Goal: Information Seeking & Learning: Learn about a topic

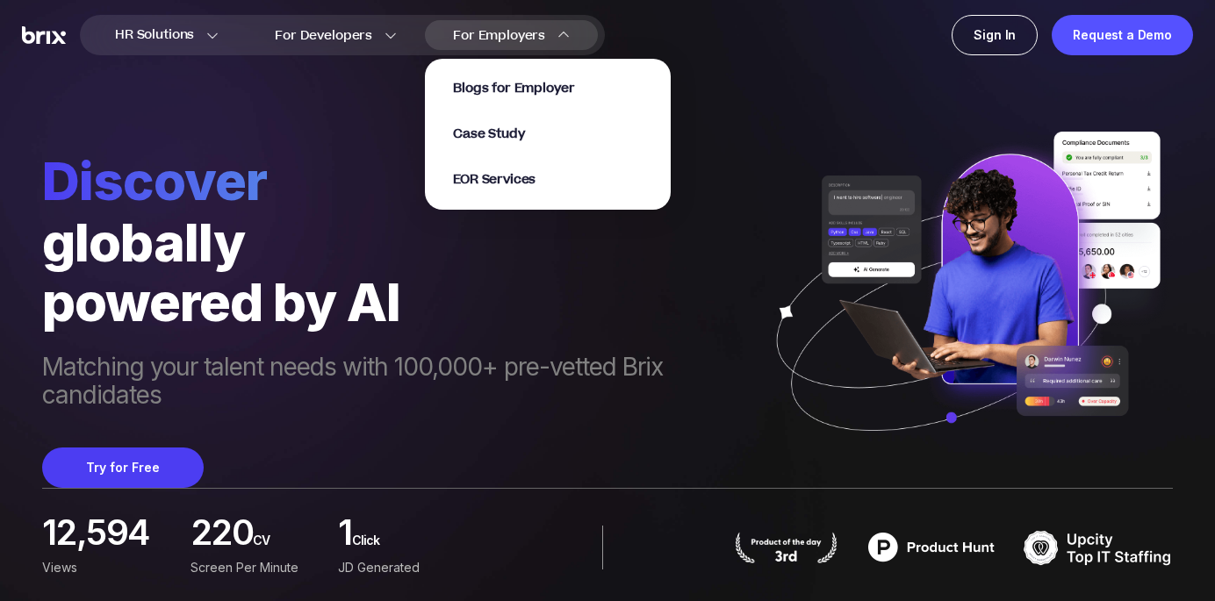
click at [566, 35] on img at bounding box center [563, 35] width 12 height 12
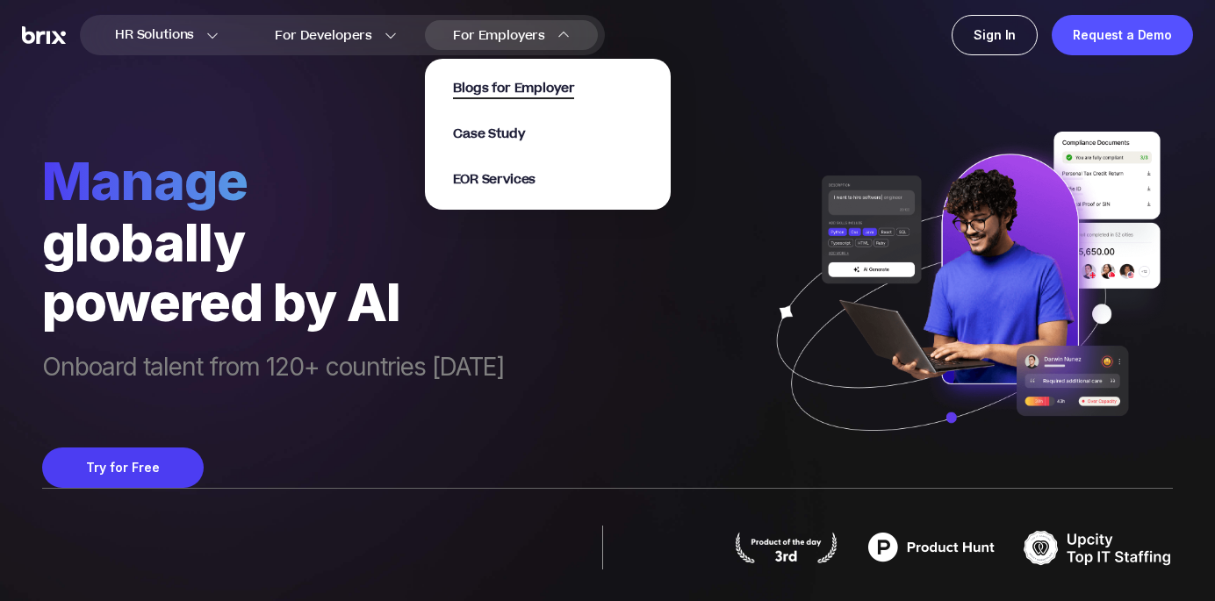
click at [536, 93] on span "Blogs for Employer" at bounding box center [513, 89] width 121 height 20
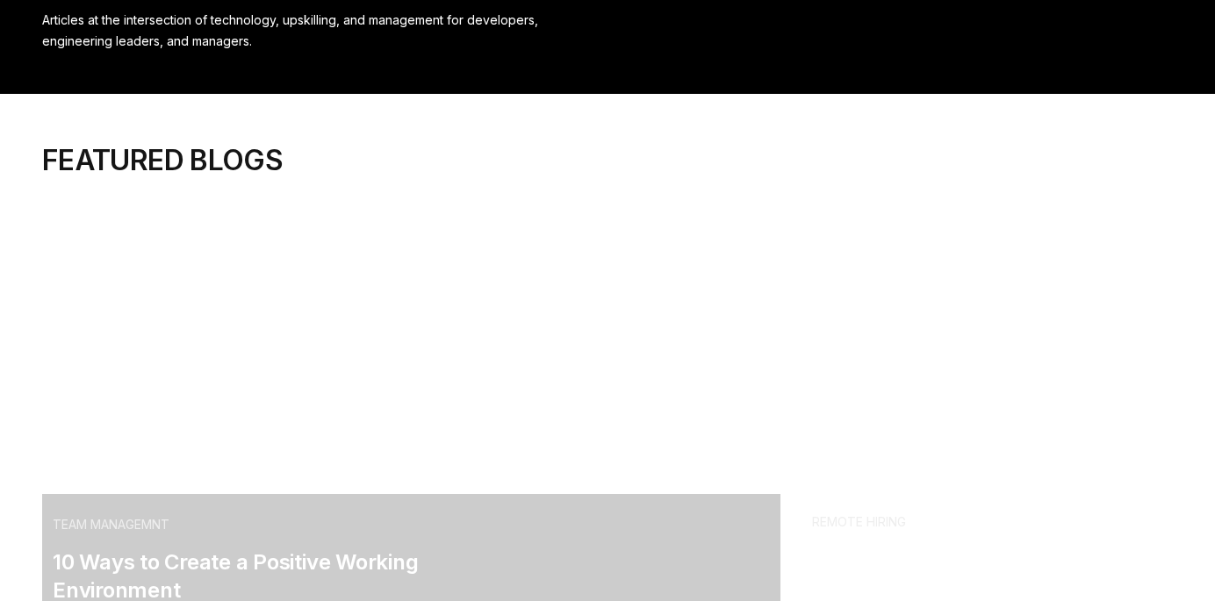
scroll to position [81, 0]
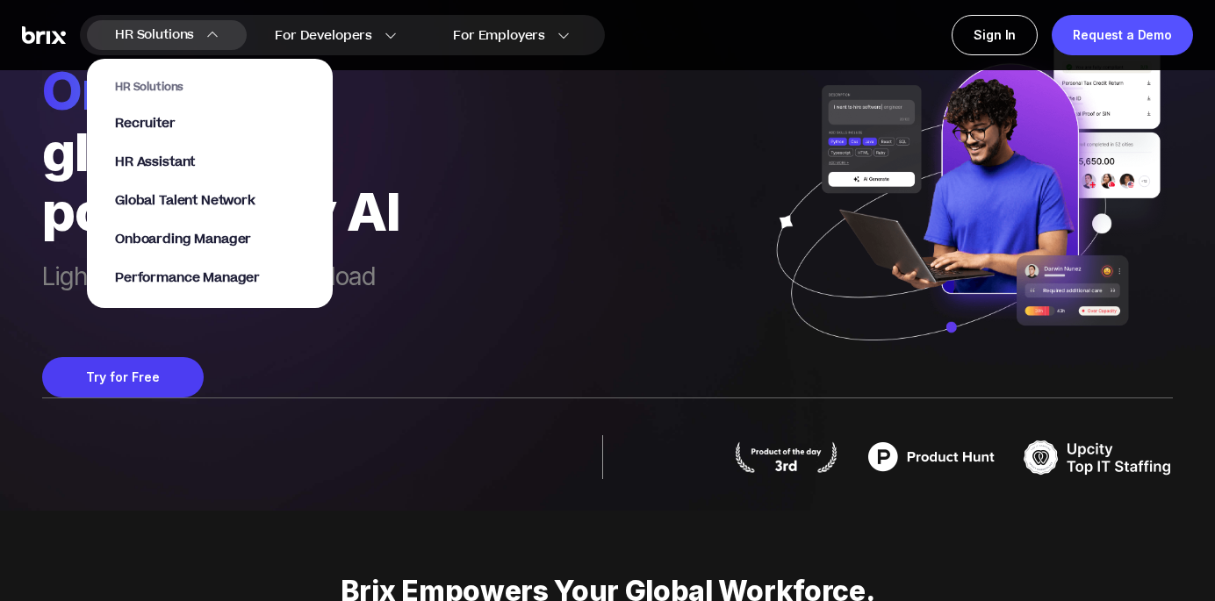
scroll to position [67, 0]
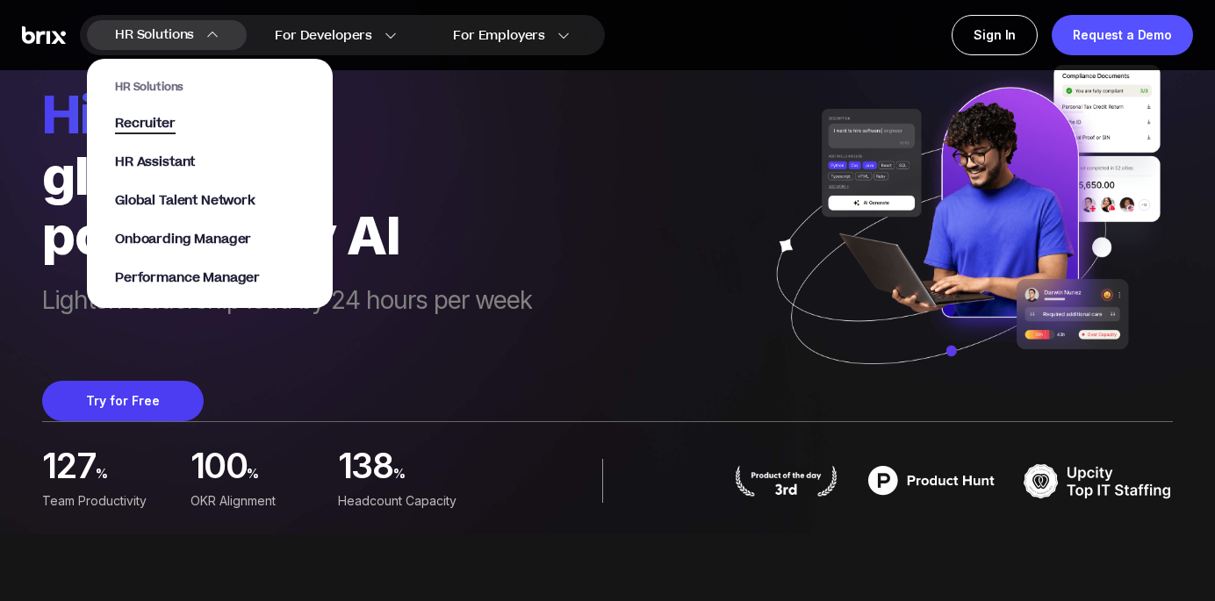
click at [153, 122] on span "Recruiter" at bounding box center [145, 124] width 61 height 20
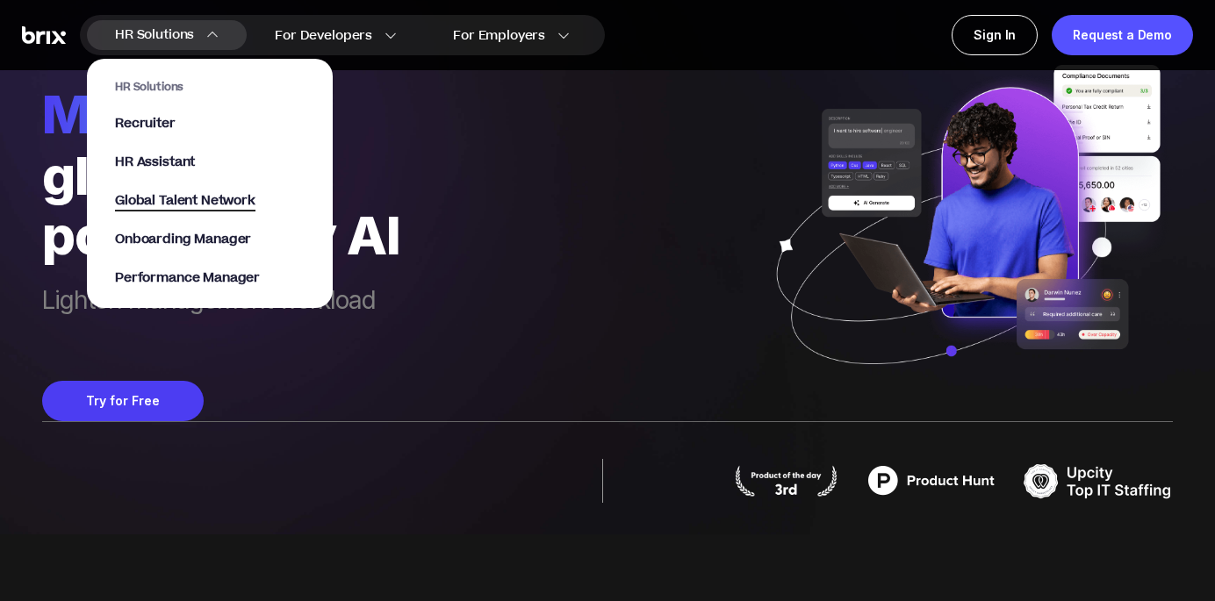
click at [189, 202] on span "Global Talent Network" at bounding box center [185, 201] width 140 height 20
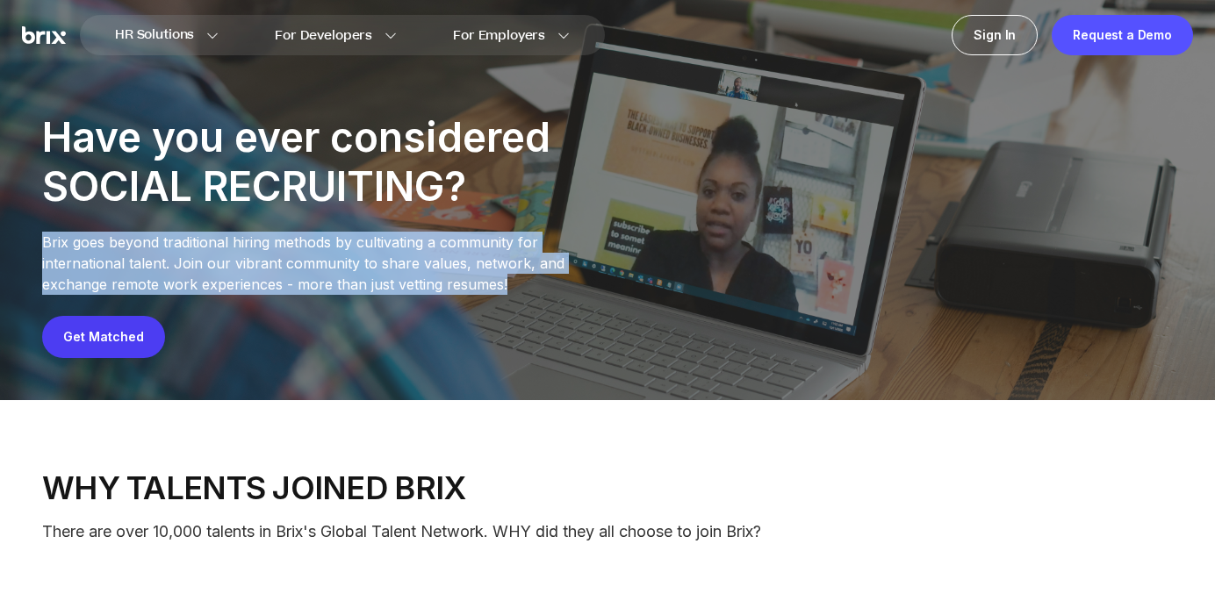
drag, startPoint x: 387, startPoint y: 289, endPoint x: 37, endPoint y: 231, distance: 355.0
click at [37, 231] on div "Have you ever considered SOCIAL RECRUITING? Brix goes beyond traditional hiring…" at bounding box center [607, 235] width 1215 height 330
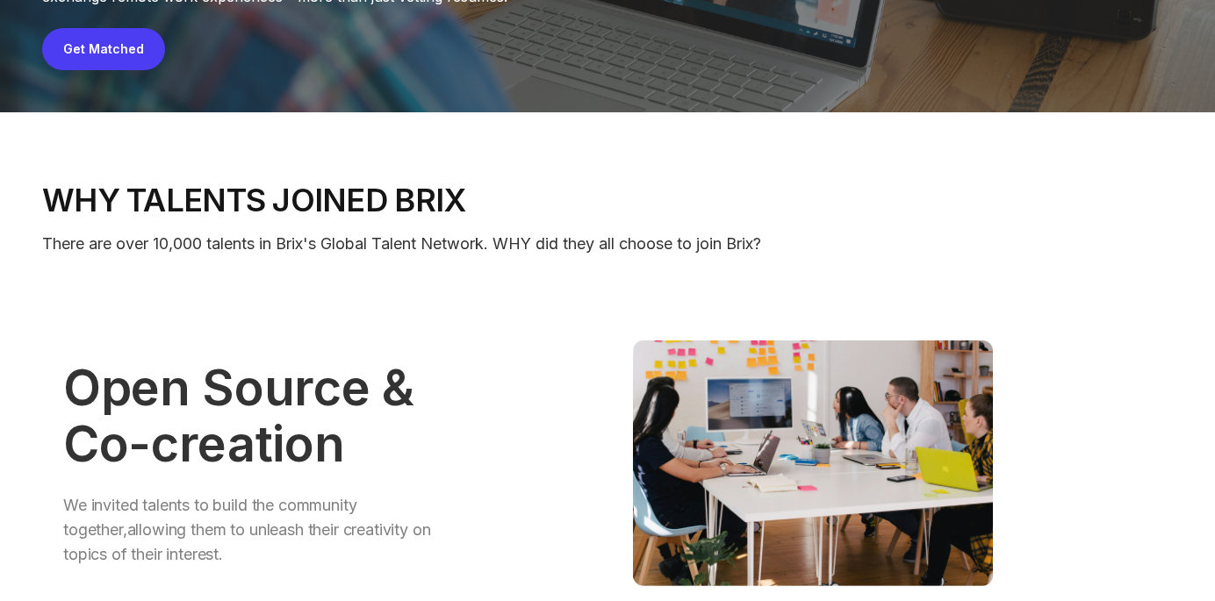
scroll to position [291, 0]
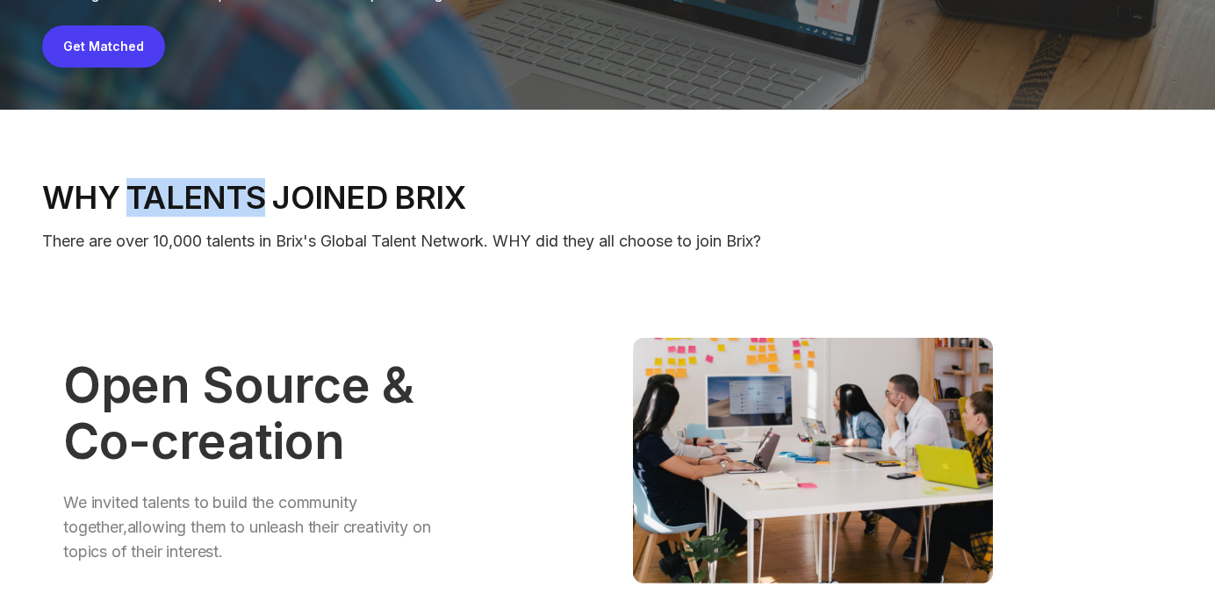
drag, startPoint x: 261, startPoint y: 198, endPoint x: 132, endPoint y: 193, distance: 129.2
click at [132, 193] on p "Why talents joined Brix" at bounding box center [607, 197] width 1131 height 35
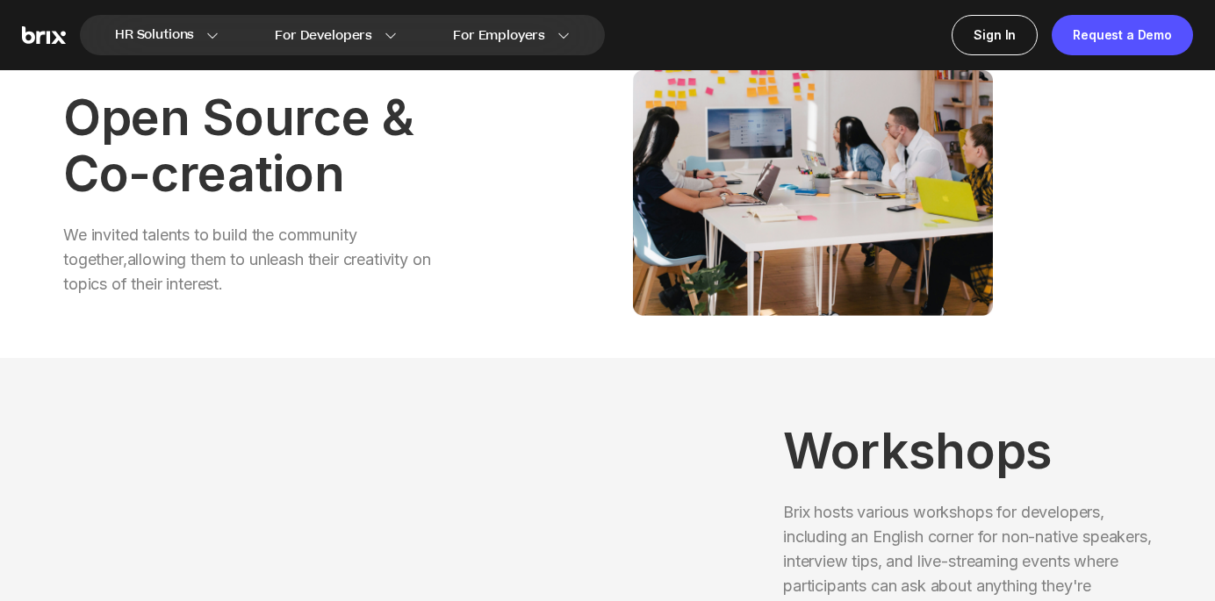
scroll to position [557, 0]
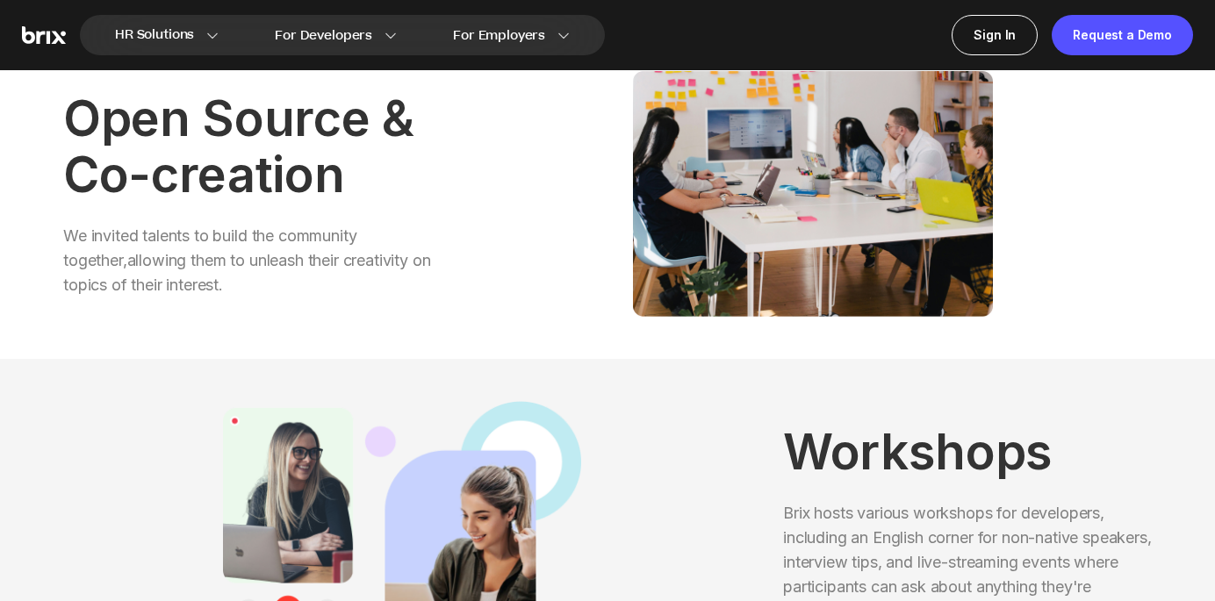
click at [256, 284] on p "We invited talents to build the community together,allowing them to unleash the…" at bounding box center [247, 261] width 369 height 74
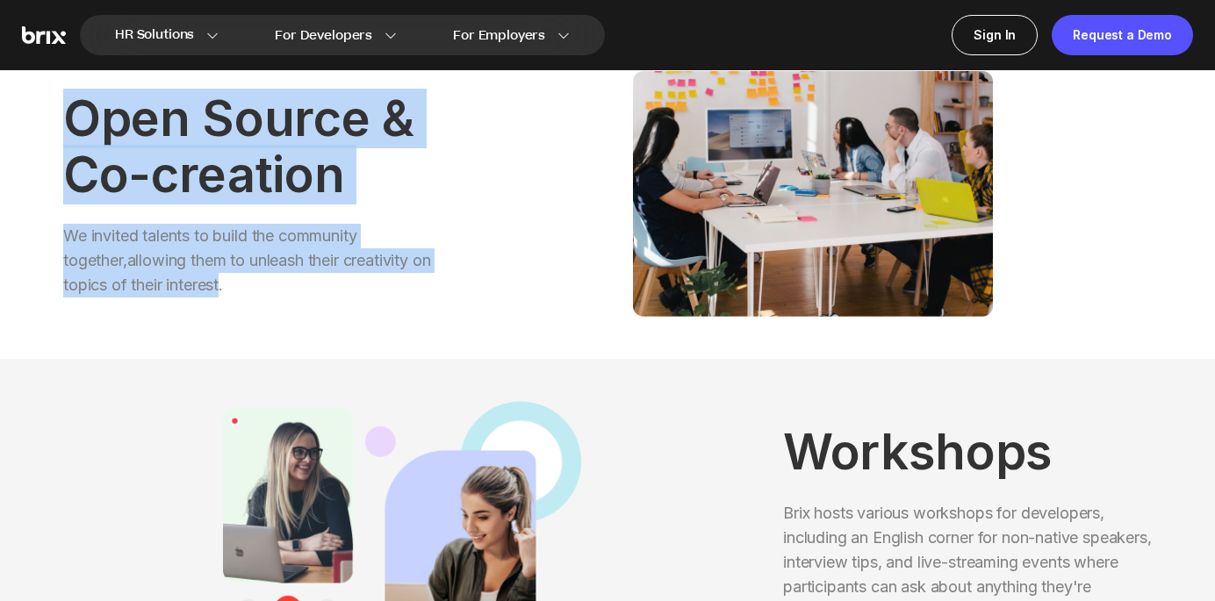
drag, startPoint x: 247, startPoint y: 286, endPoint x: 68, endPoint y: 116, distance: 246.5
click at [68, 116] on div "Open Source & Co-creation We invited talents to build the community together,al…" at bounding box center [247, 194] width 369 height 246
click at [503, 156] on img at bounding box center [813, 194] width 678 height 246
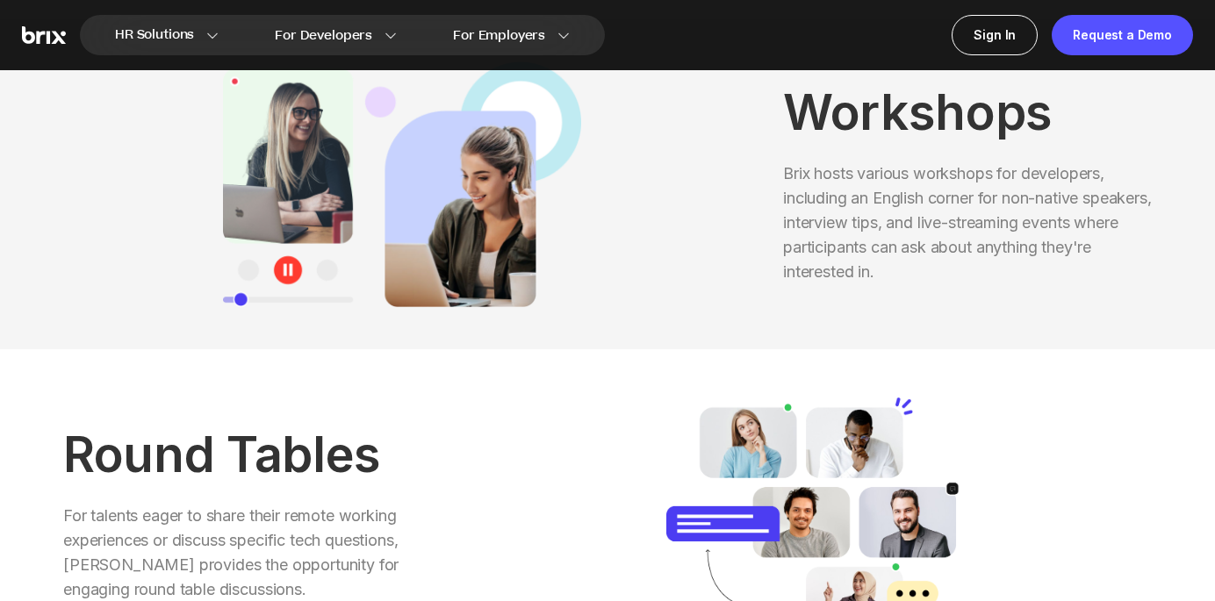
scroll to position [895, 0]
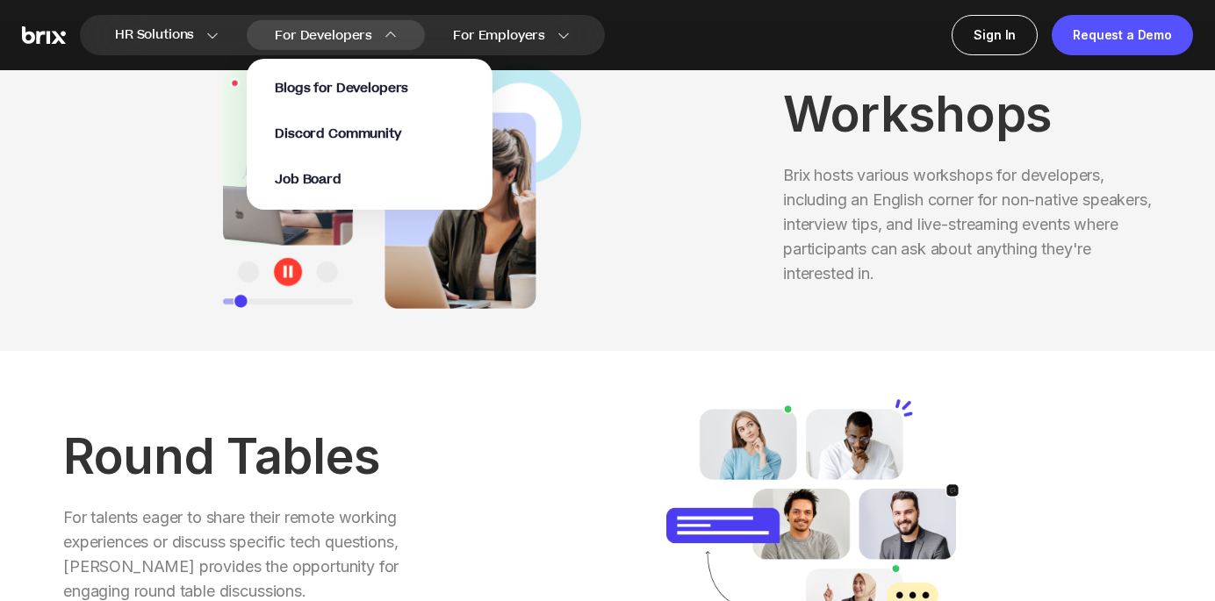
click at [370, 34] on div "For Developers Blogs for Developers Discord Community Job Board" at bounding box center [336, 35] width 178 height 30
click at [334, 172] on span "Job Board" at bounding box center [308, 180] width 67 height 20
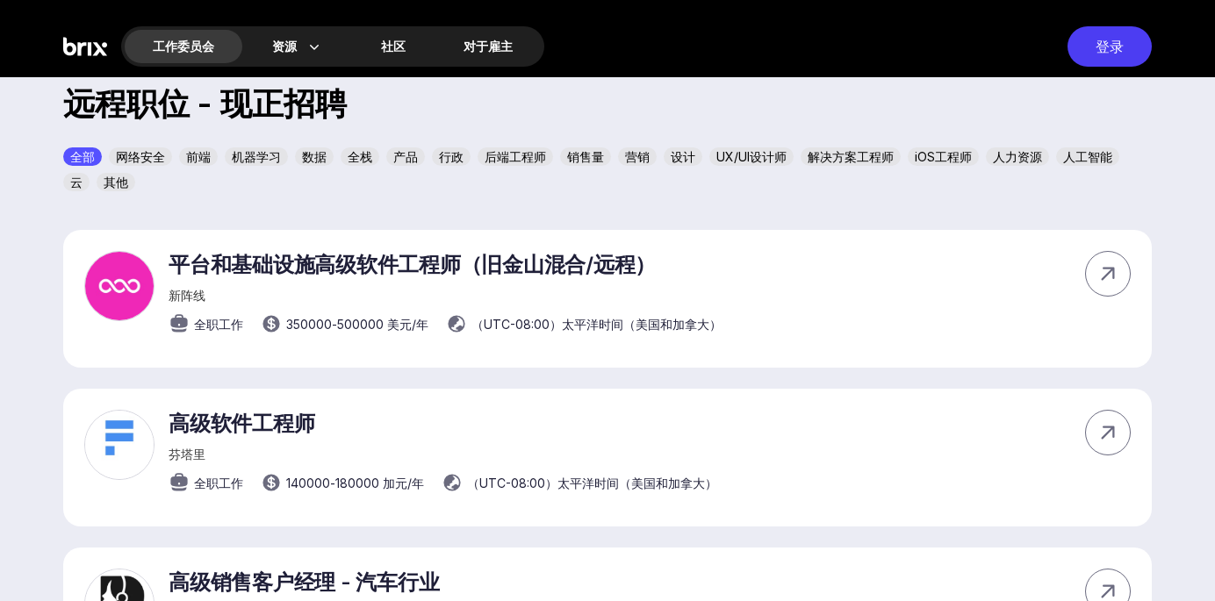
scroll to position [578, 0]
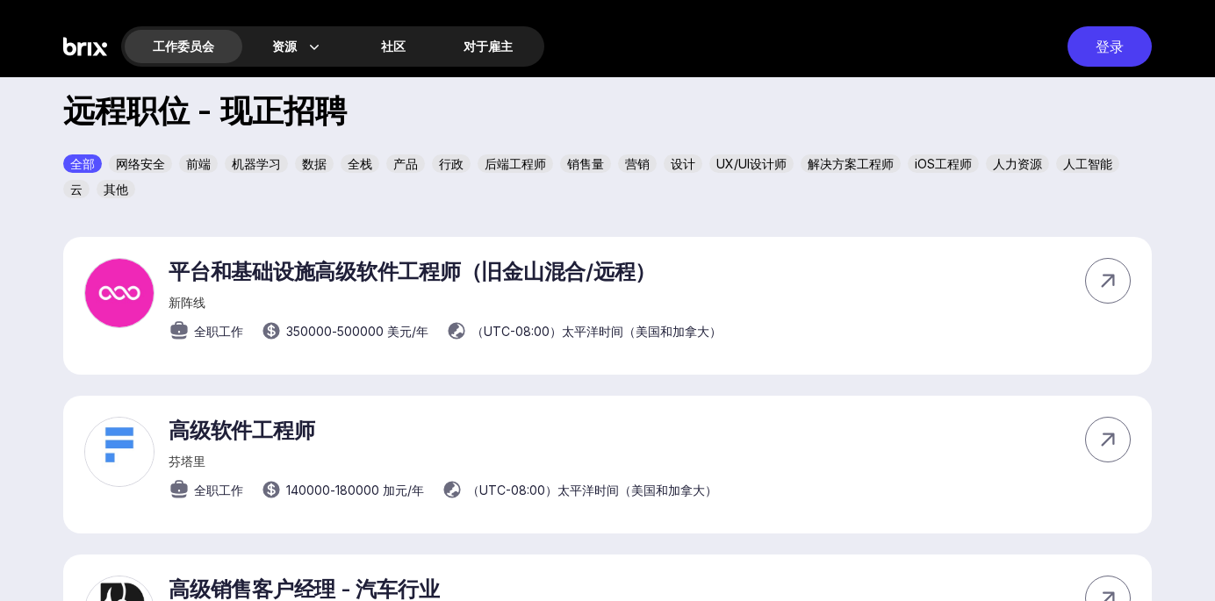
click at [402, 161] on font "产品" at bounding box center [405, 163] width 25 height 15
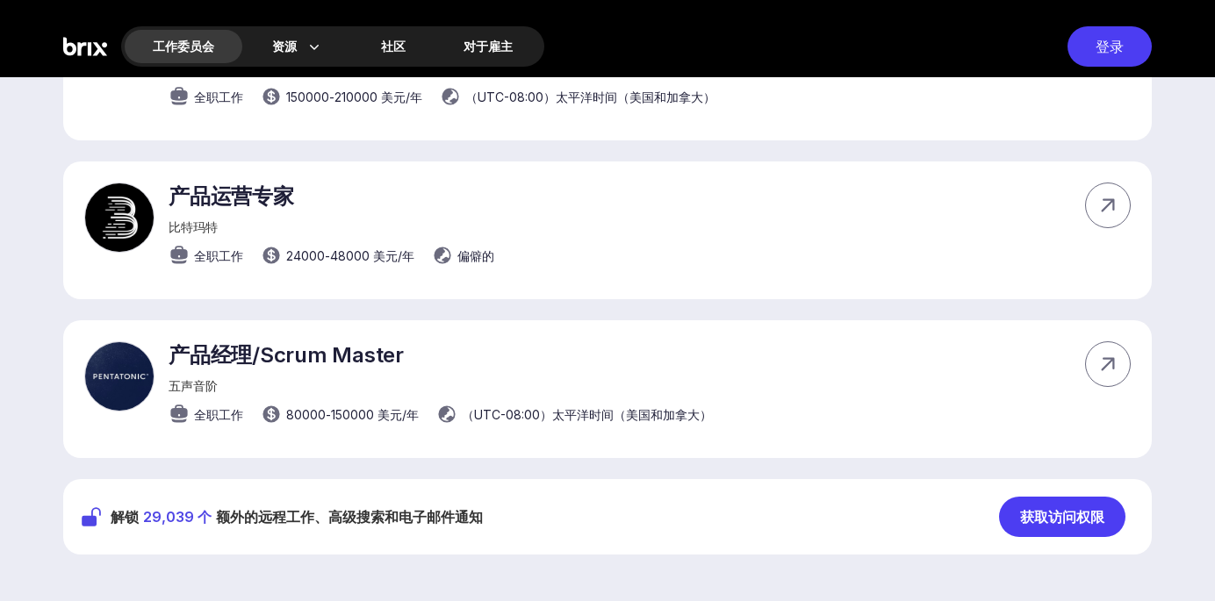
scroll to position [1205, 0]
click at [1025, 506] on font "获取访问权限" at bounding box center [1062, 516] width 84 height 21
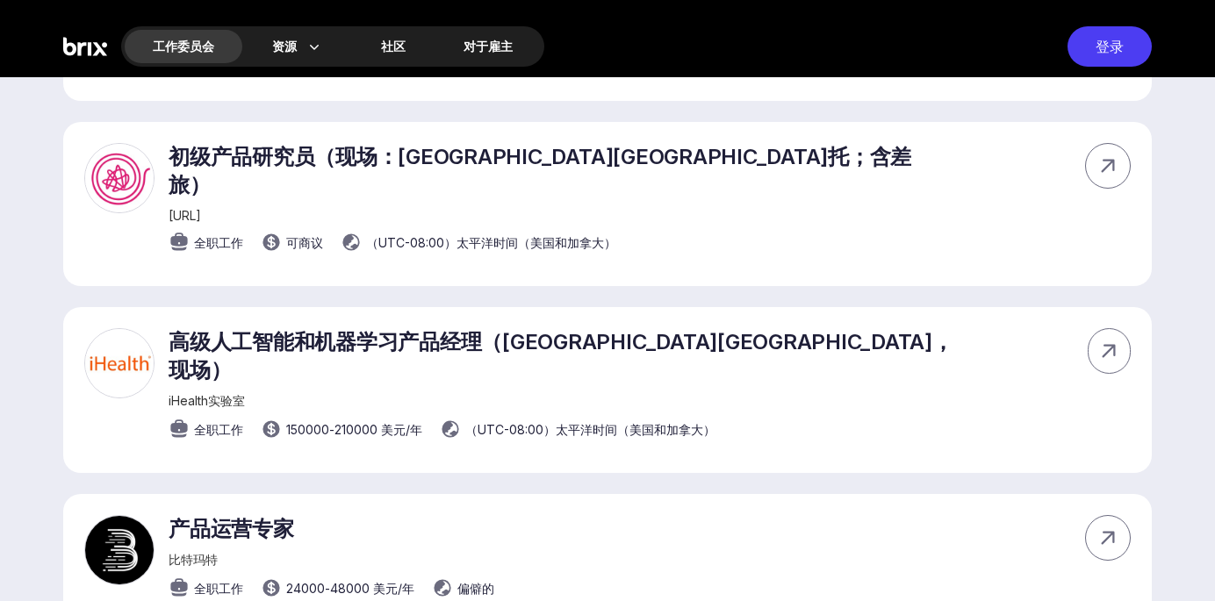
scroll to position [874, 0]
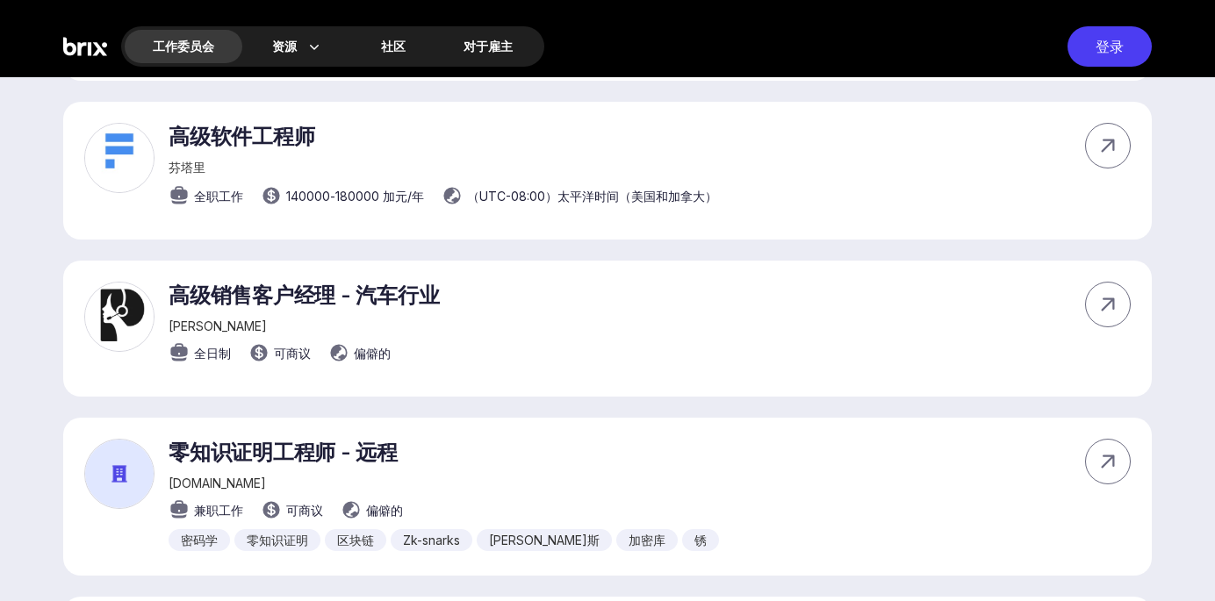
click at [1093, 56] on div "登录" at bounding box center [1110, 46] width 84 height 40
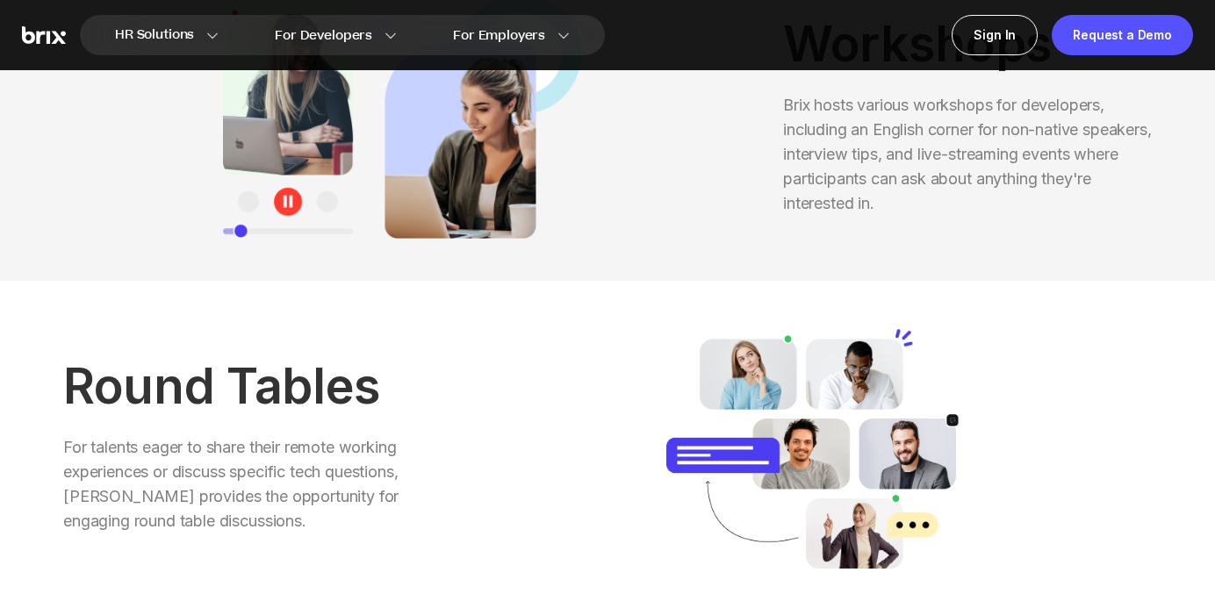
click at [737, 172] on img at bounding box center [402, 116] width 678 height 246
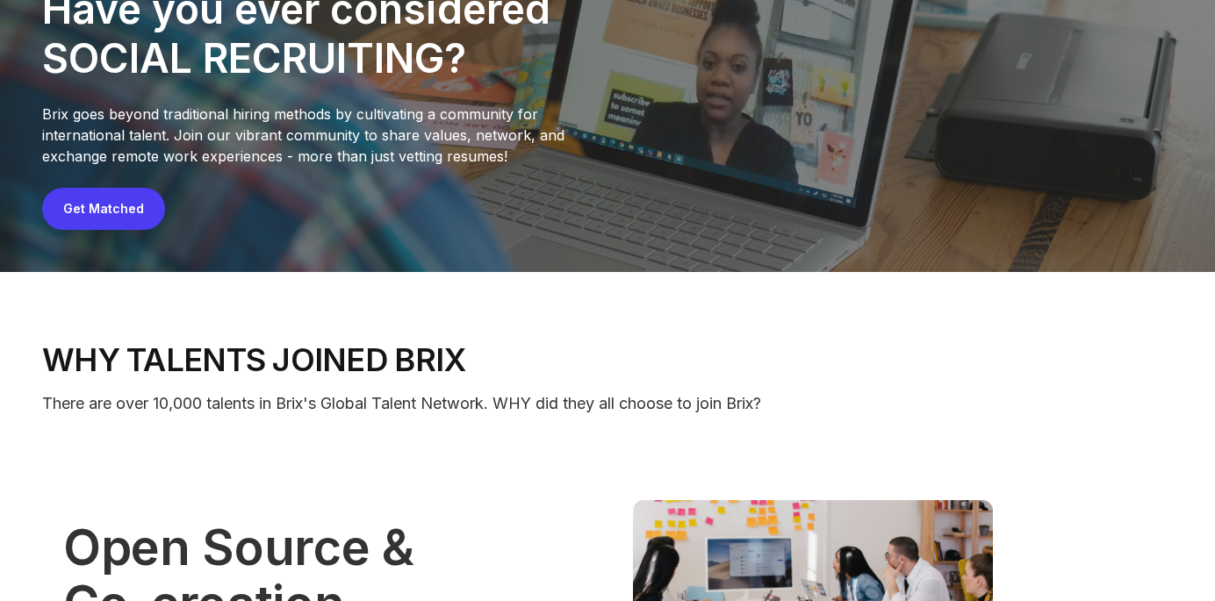
scroll to position [111, 0]
